Goal: Information Seeking & Learning: Learn about a topic

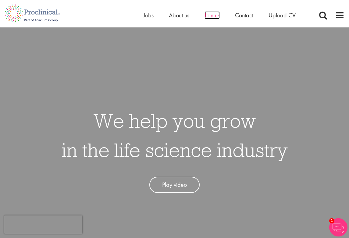
click at [214, 14] on span "Join us" at bounding box center [211, 15] width 15 height 8
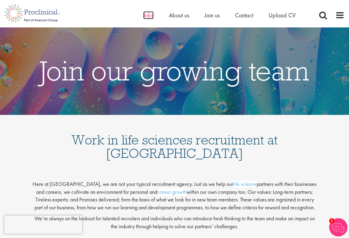
click at [151, 18] on span "Jobs" at bounding box center [148, 15] width 10 height 8
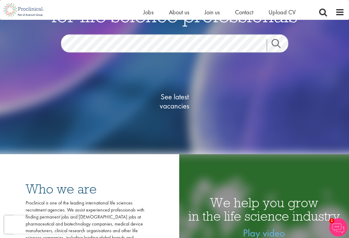
scroll to position [89, 0]
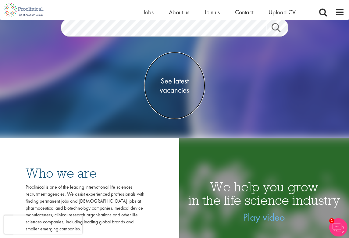
click at [172, 88] on span "See latest vacancies" at bounding box center [174, 85] width 61 height 18
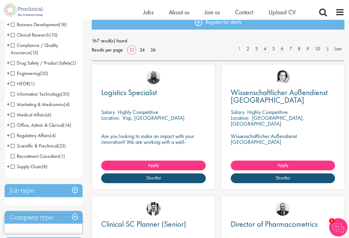
scroll to position [87, 0]
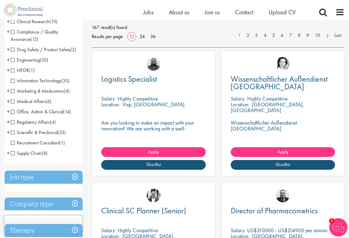
click at [14, 136] on span "Scientific & Preclinical" at bounding box center [34, 132] width 47 height 6
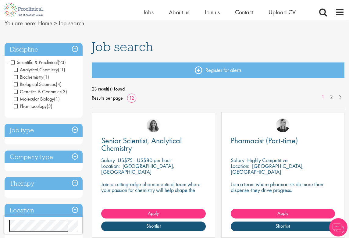
scroll to position [83, 0]
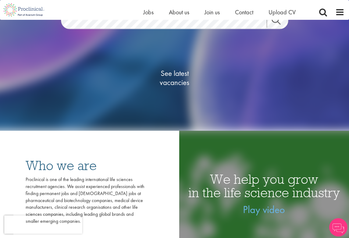
scroll to position [89, 0]
